Goal: Find contact information: Find contact information

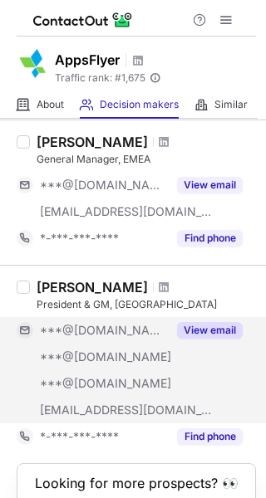
scroll to position [1321, 0]
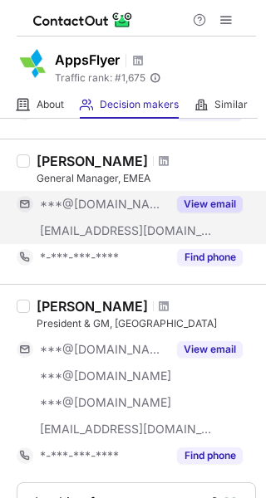
click at [211, 203] on button "View email" at bounding box center [210, 204] width 66 height 17
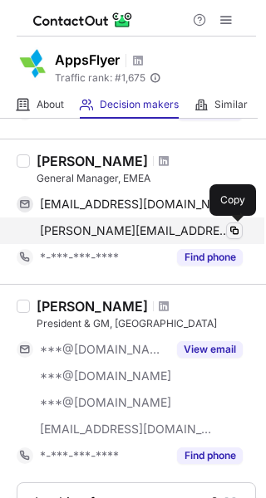
click at [229, 229] on span at bounding box center [234, 230] width 13 height 13
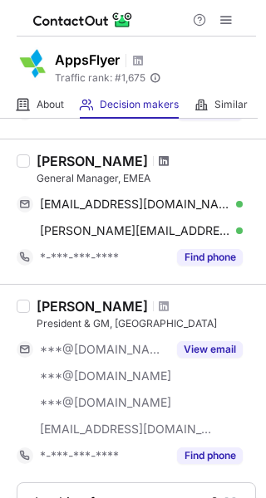
click at [117, 153] on div "Alex Grach" at bounding box center [146, 161] width 219 height 17
click at [159, 159] on span at bounding box center [164, 160] width 10 height 13
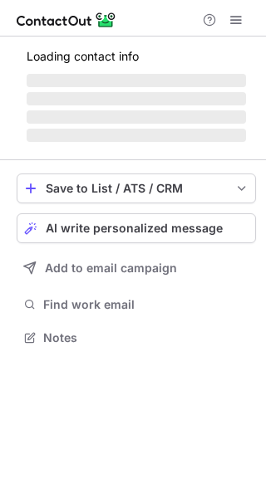
scroll to position [336, 266]
